Goal: Navigation & Orientation: Find specific page/section

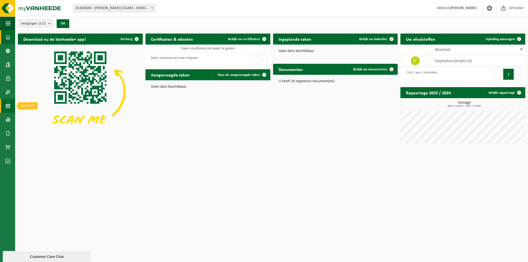
click at [7, 105] on span at bounding box center [7, 106] width 5 height 14
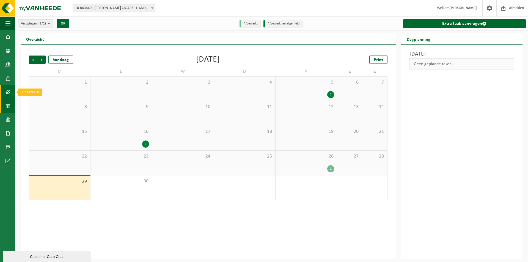
click at [8, 90] on span at bounding box center [7, 92] width 5 height 14
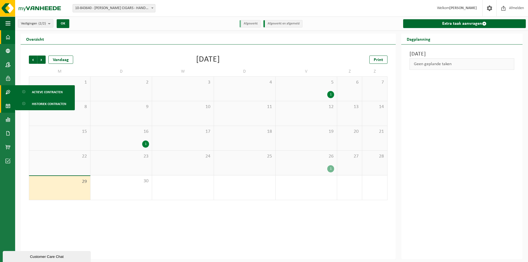
click at [10, 36] on span at bounding box center [7, 37] width 5 height 14
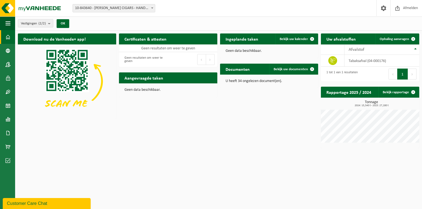
click at [357, 109] on div "Tonnage 2024: 15,540 t - 2025: 27,280 t" at bounding box center [370, 122] width 98 height 42
click at [400, 93] on link "Bekijk rapportage" at bounding box center [398, 92] width 40 height 11
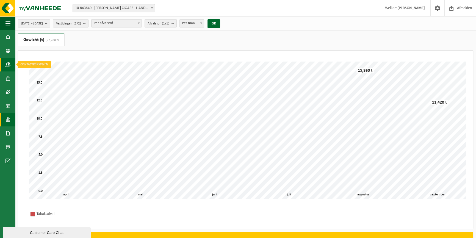
click at [8, 66] on span at bounding box center [7, 65] width 5 height 14
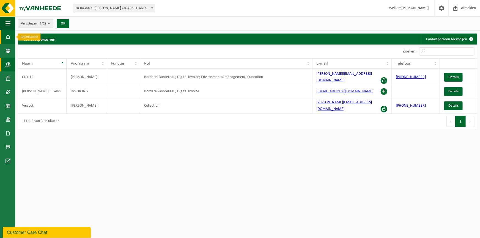
click at [5, 35] on span at bounding box center [7, 37] width 5 height 14
